Goal: Task Accomplishment & Management: Complete application form

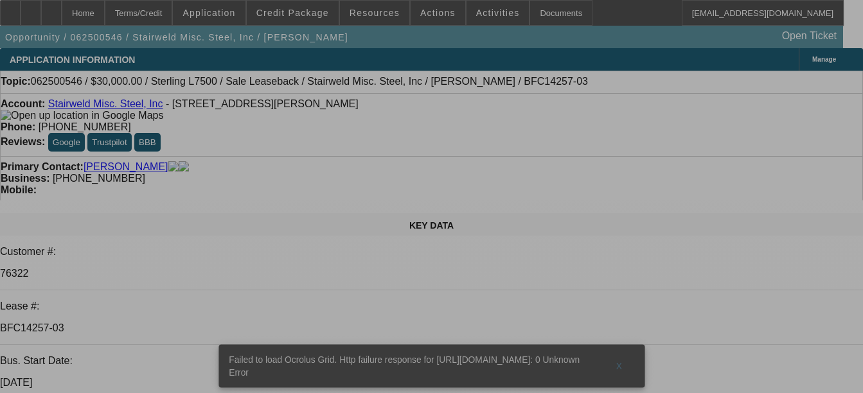
select select "0"
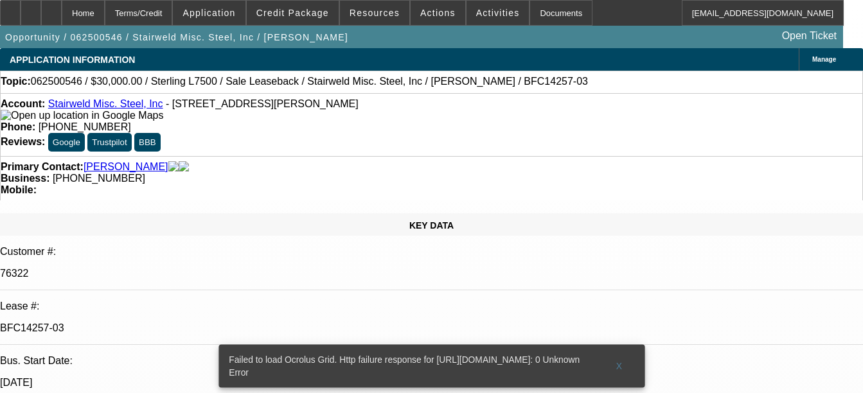
select select "0"
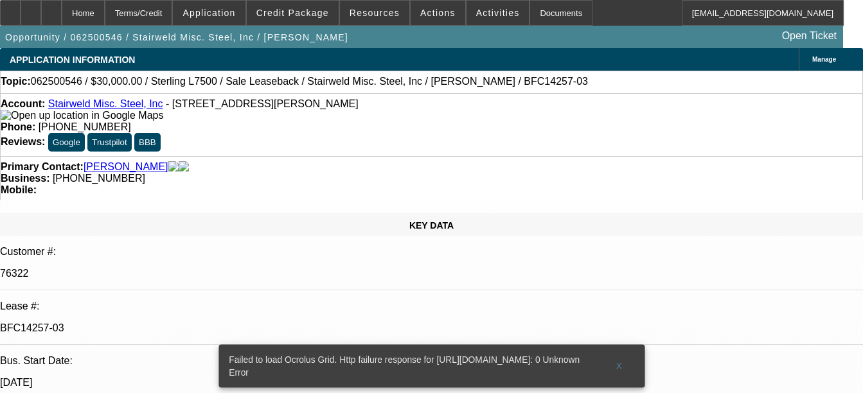
select select "0"
select select "2"
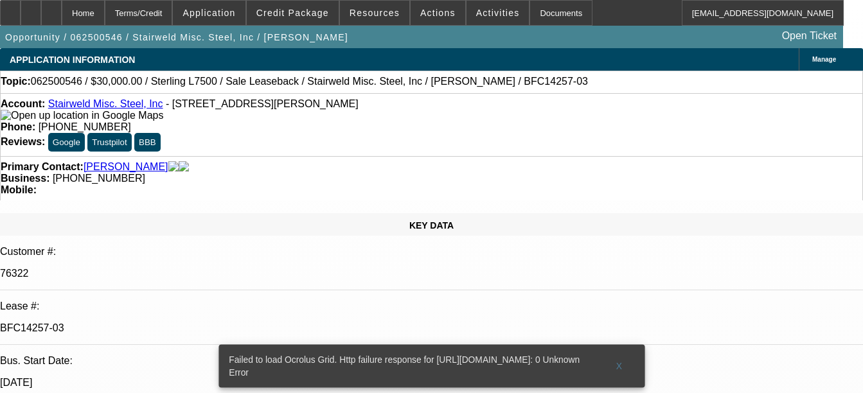
select select "0"
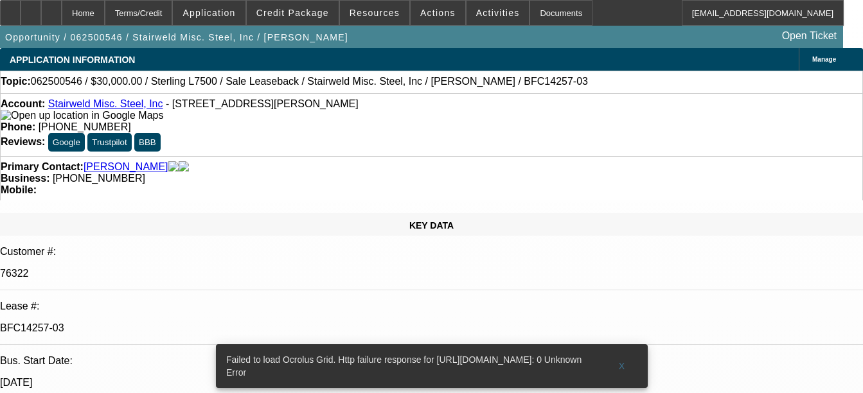
select select "1"
select select "2"
select select "6"
select select "1"
select select "2"
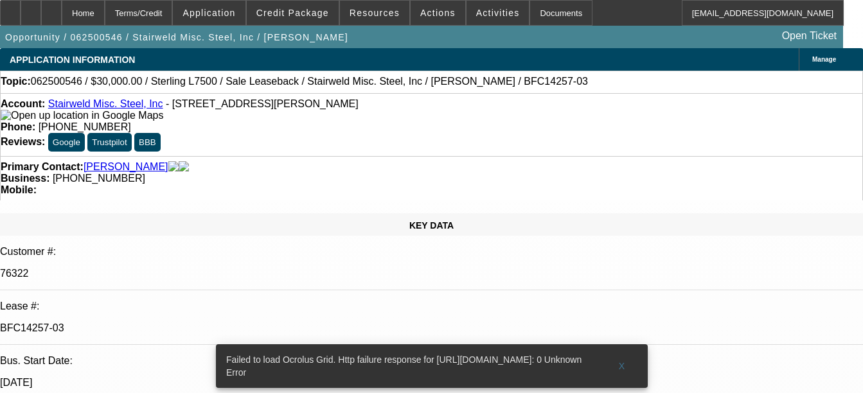
select select "6"
select select "1"
select select "2"
select select "6"
select select "1"
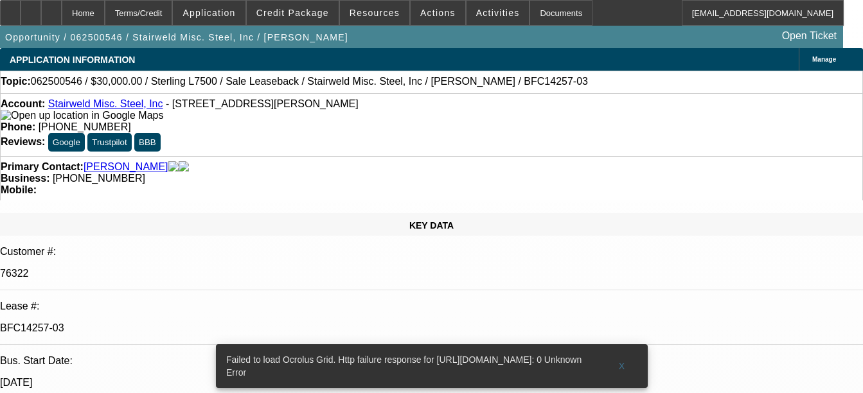
select select "2"
select select "6"
click at [554, 13] on div "Documents" at bounding box center [561, 13] width 63 height 26
